Goal: Task Accomplishment & Management: Complete application form

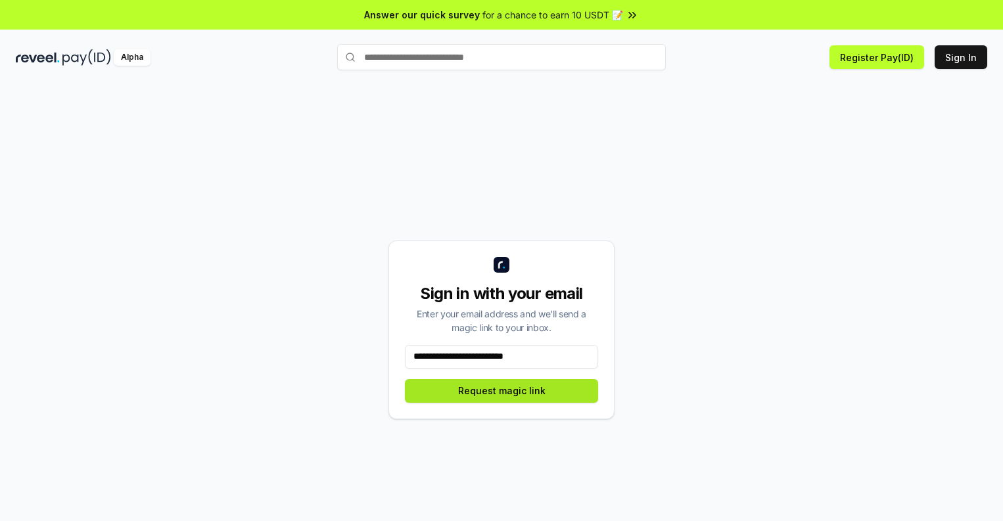
type input "**********"
click at [502, 390] on button "Request magic link" at bounding box center [501, 391] width 193 height 24
